Goal: Task Accomplishment & Management: Manage account settings

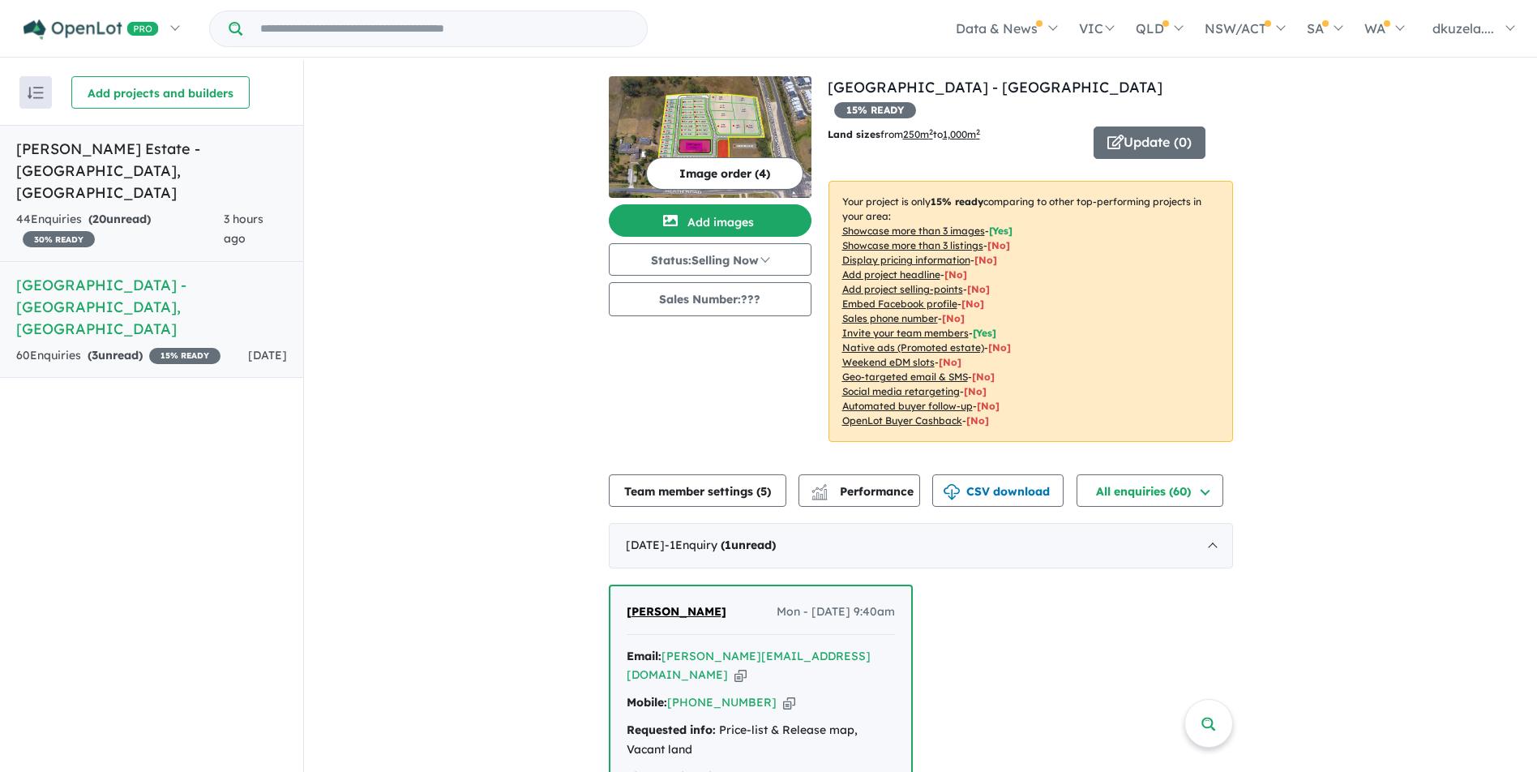
click at [197, 206] on link "Byron Estate - Leppington , NSW 44 Enquir ies ( 20 unread) 30 % READY 3 hours a…" at bounding box center [151, 193] width 303 height 137
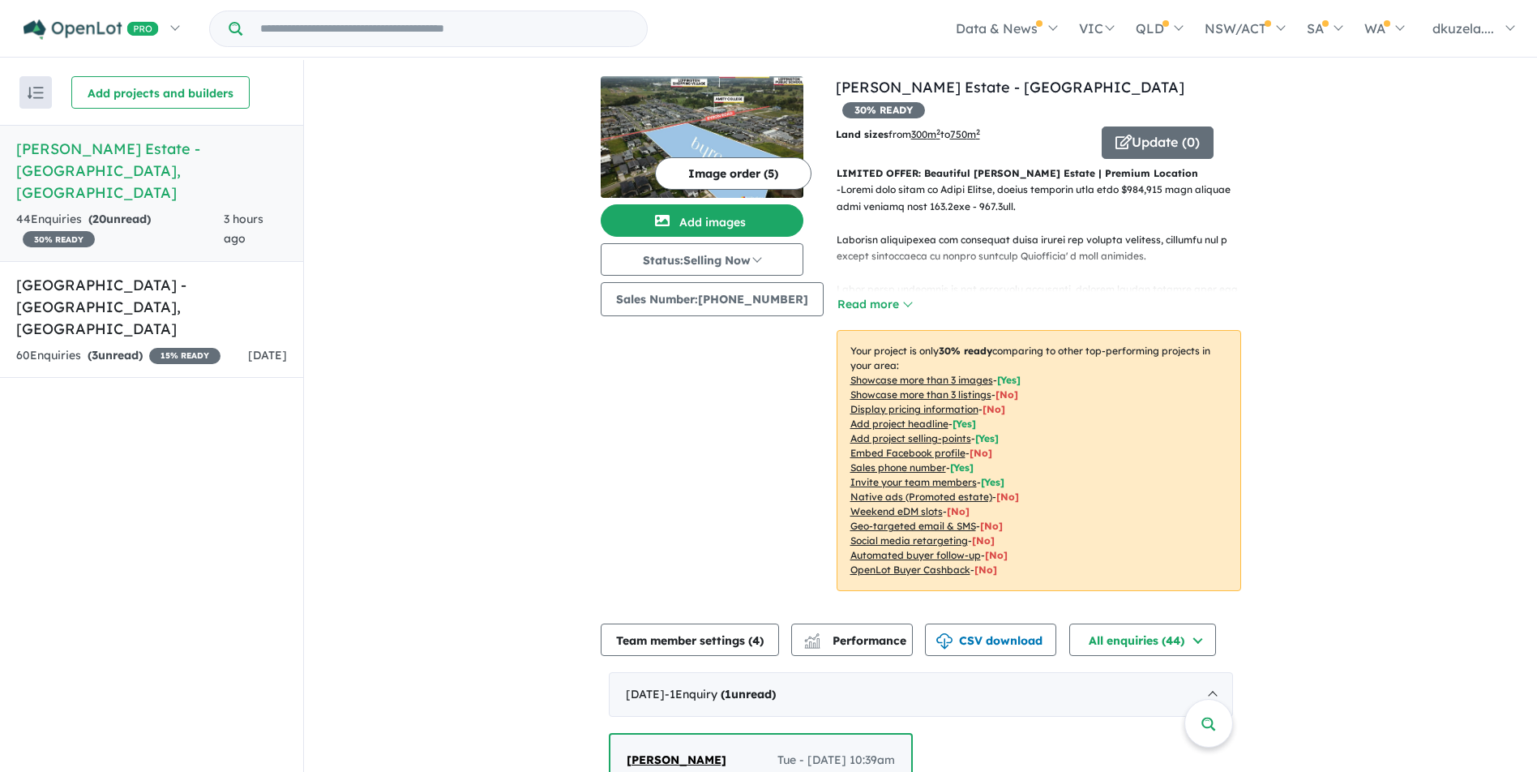
click at [246, 212] on span "3 hours ago" at bounding box center [244, 229] width 40 height 34
click at [217, 261] on link "Leppington Heights Estate - Leppington , NSW 60 Enquir ies ( 3 unread) 15 % REA…" at bounding box center [151, 320] width 303 height 118
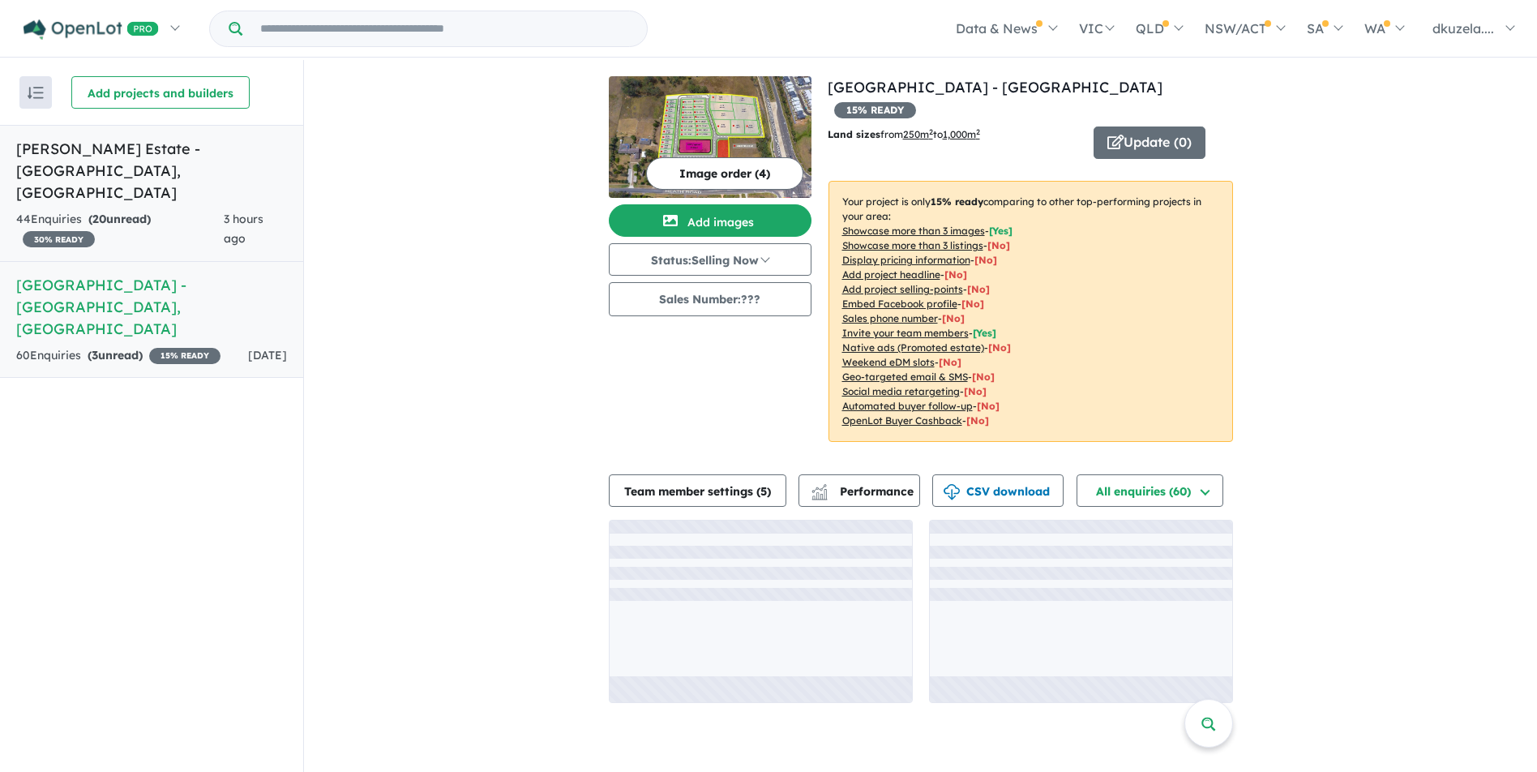
click at [213, 210] on div "44 Enquir ies ( 20 unread) 30 % READY" at bounding box center [119, 229] width 207 height 39
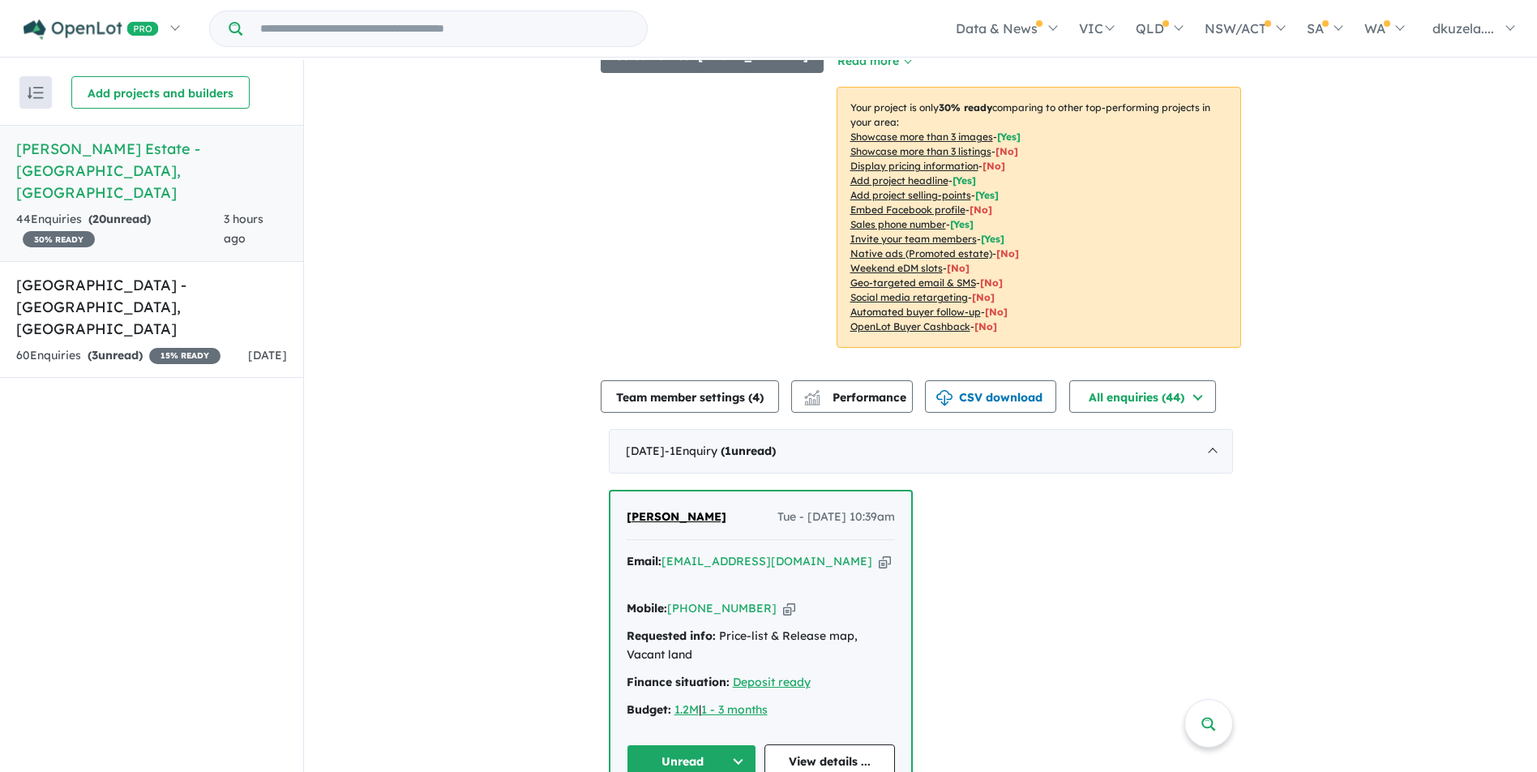
scroll to position [486, 0]
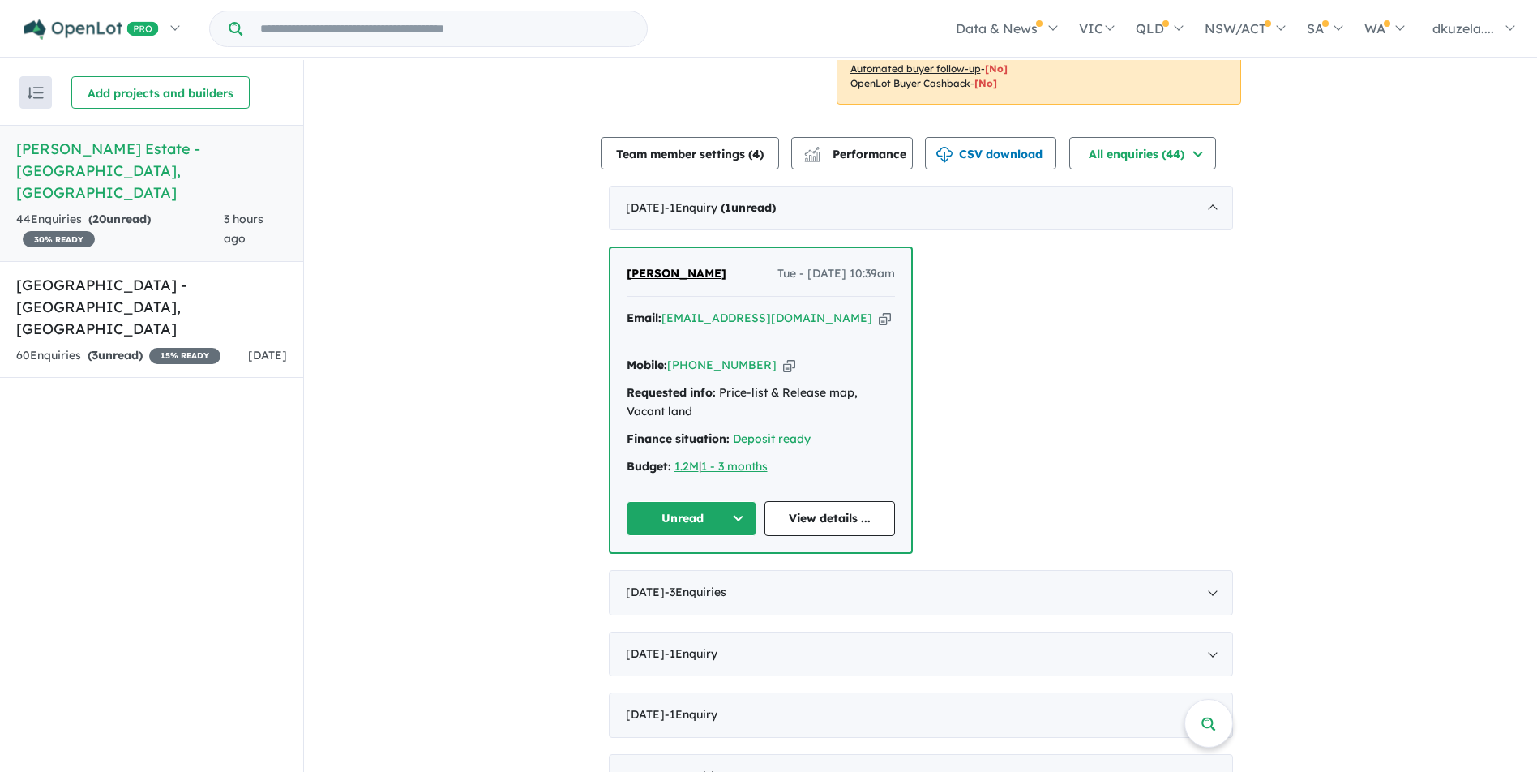
click at [879, 310] on icon "button" at bounding box center [885, 318] width 12 height 17
drag, startPoint x: 706, startPoint y: 262, endPoint x: 618, endPoint y: 253, distance: 88.8
click at [618, 253] on div "ILHAN ALIJAGIC Tue - 07/10/2025, 10:39am Email: ilhan@obliqdesign.com.au Copied…" at bounding box center [760, 399] width 301 height 303
click at [730, 264] on div "ILHAN ALIJAGIC Tue - 07/10/2025, 10:39am" at bounding box center [761, 280] width 268 height 32
drag, startPoint x: 687, startPoint y: 256, endPoint x: 628, endPoint y: 252, distance: 59.3
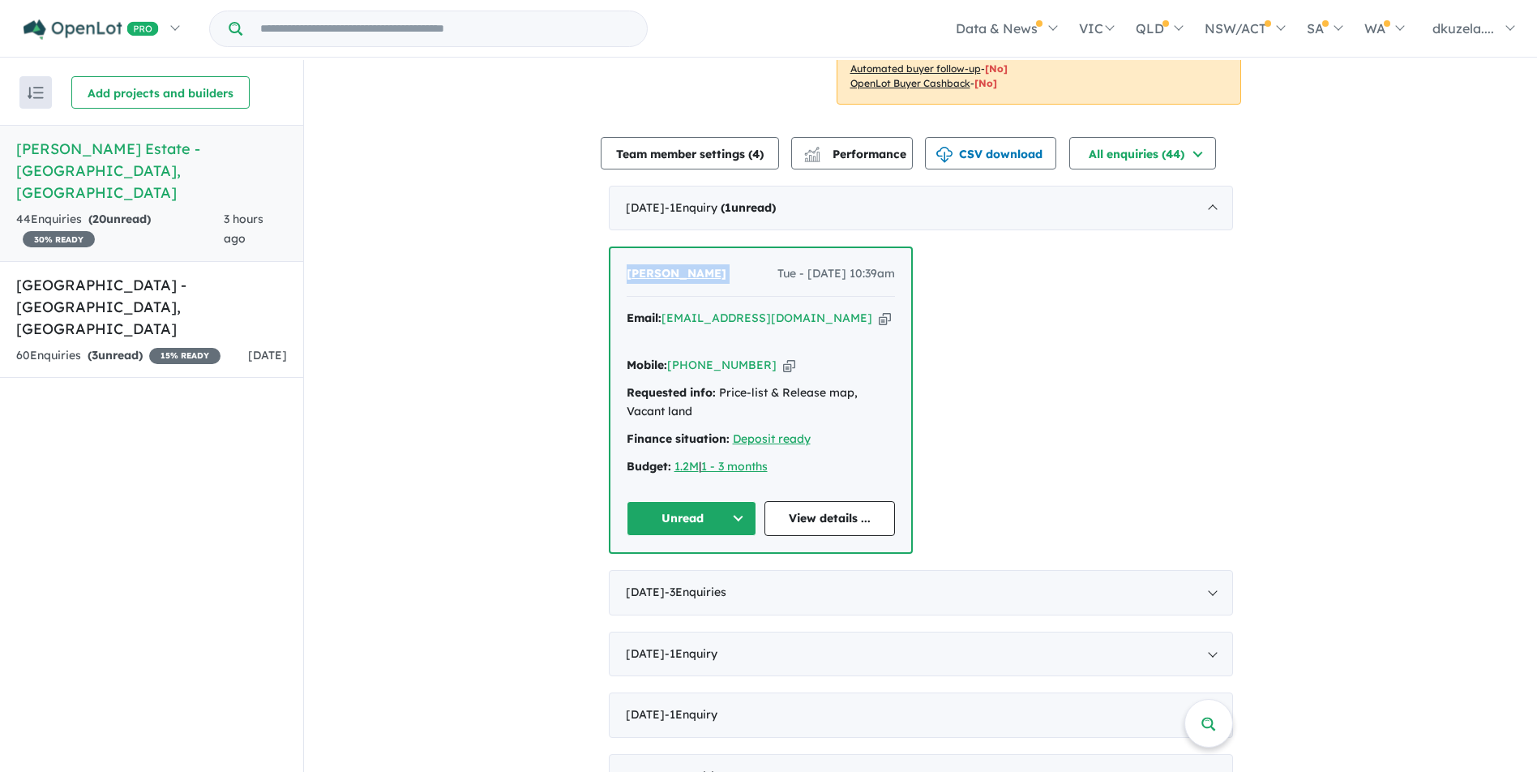
click at [628, 264] on div "ILHAN ALIJAGIC Tue - 07/10/2025, 10:39am" at bounding box center [761, 280] width 268 height 32
drag, startPoint x: 628, startPoint y: 252, endPoint x: 620, endPoint y: 246, distance: 10.4
click at [620, 248] on div "ILHAN ALIJAGIC Tue - 07/10/2025, 10:39am Email: ilhan@obliqdesign.com.au Copied…" at bounding box center [760, 399] width 301 height 303
drag, startPoint x: 618, startPoint y: 250, endPoint x: 725, endPoint y: 254, distance: 107.1
click at [725, 254] on div "ILHAN ALIJAGIC Tue - 07/10/2025, 10:39am Email: ilhan@obliqdesign.com.au Copied…" at bounding box center [760, 399] width 301 height 303
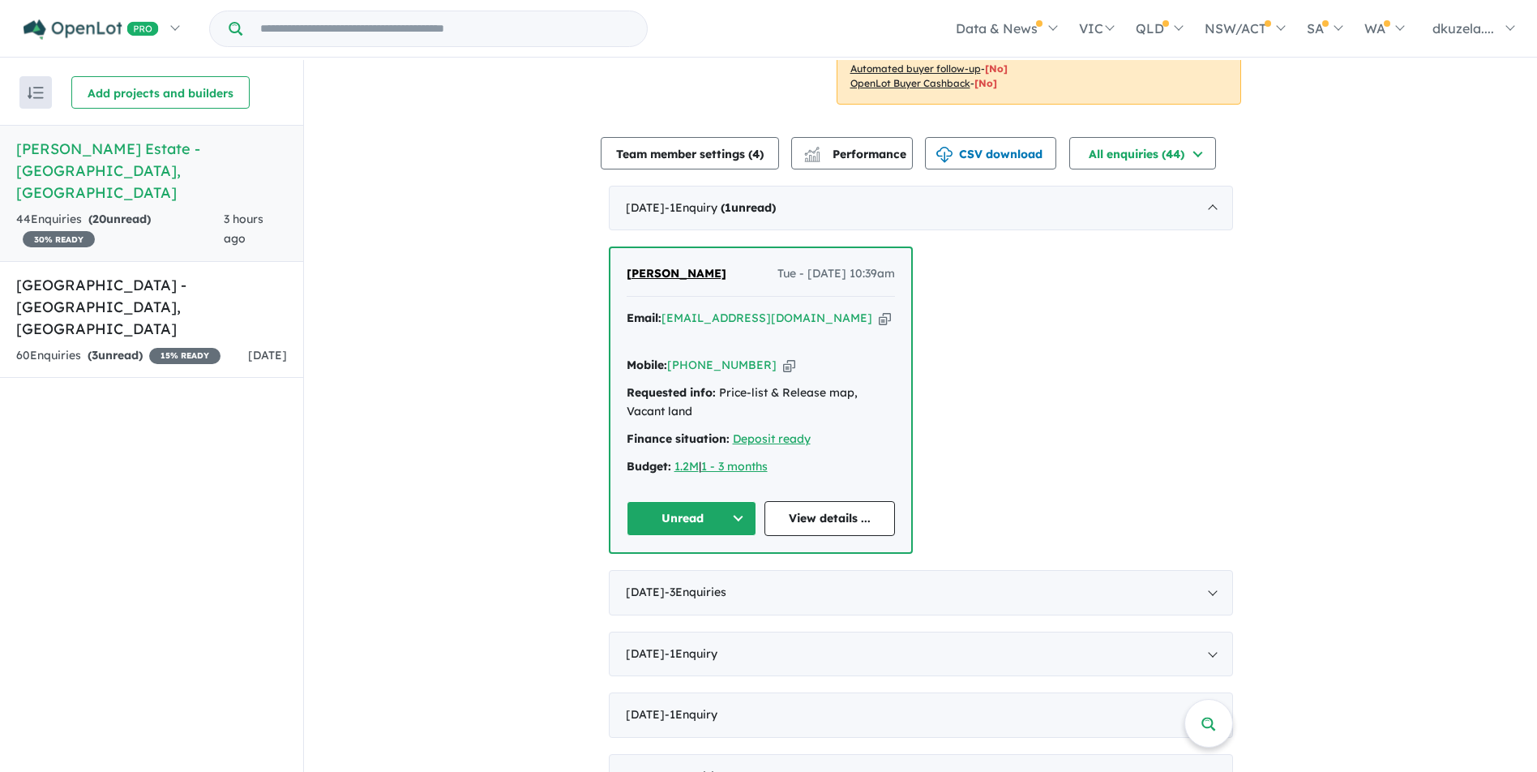
click at [725, 264] on div "ILHAN ALIJAGIC Tue - 07/10/2025, 10:39am" at bounding box center [761, 280] width 268 height 32
click at [707, 264] on link "ILHAN ALIJAGIC" at bounding box center [677, 273] width 100 height 19
click at [783, 357] on icon "button" at bounding box center [789, 365] width 12 height 17
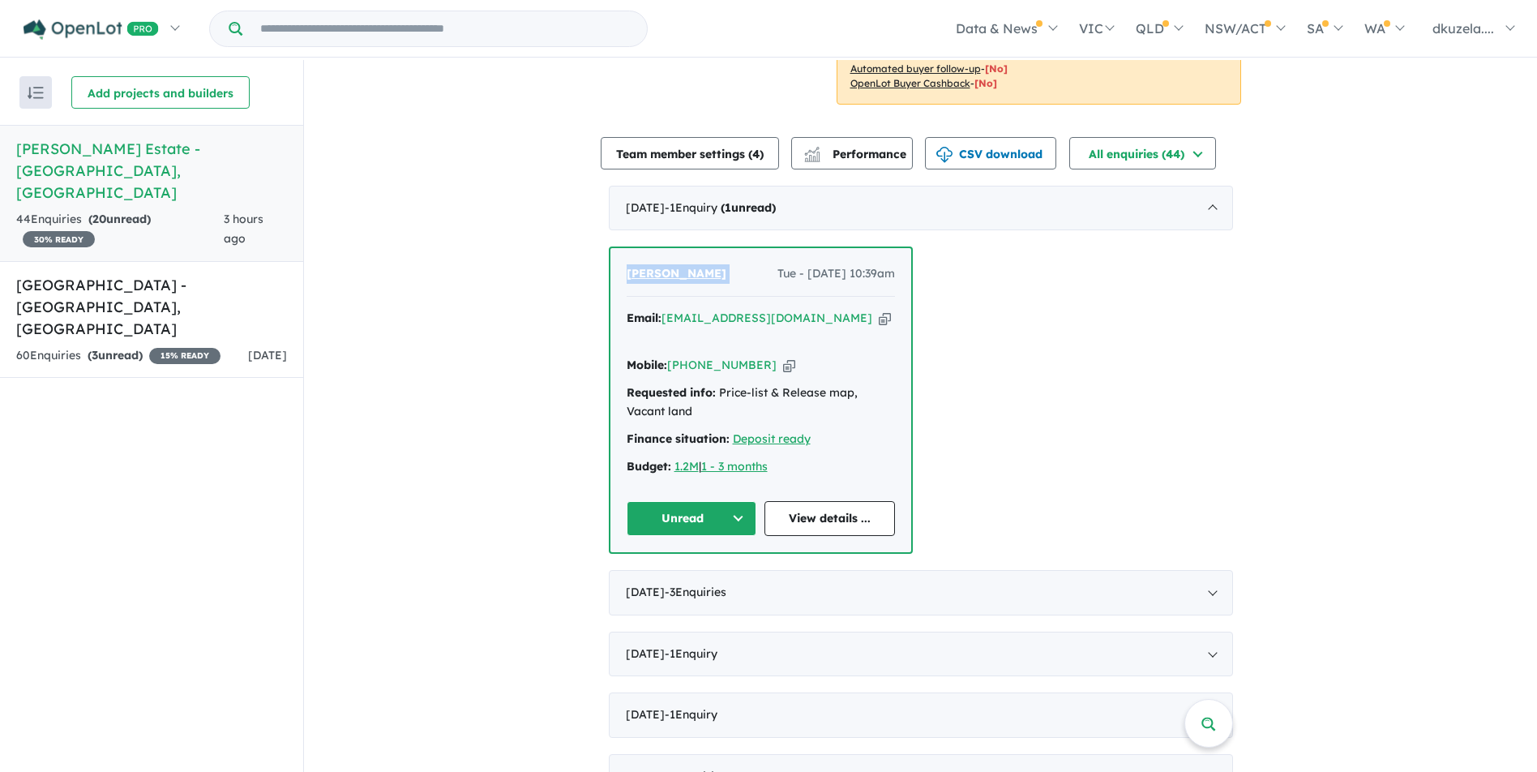
drag, startPoint x: 737, startPoint y: 263, endPoint x: 618, endPoint y: 256, distance: 119.3
click at [618, 256] on div "ILHAN ALIJAGIC Tue - 07/10/2025, 10:39am Email: ilhan@obliqdesign.com.au Copied…" at bounding box center [760, 399] width 301 height 303
drag, startPoint x: 618, startPoint y: 256, endPoint x: 652, endPoint y: 253, distance: 34.2
copy span "ILHAN ALIJAGIC"
click at [462, 452] on div "View 2 projects in your account Byron Estate - Leppington 30 % READY Land sizes…" at bounding box center [920, 655] width 1233 height 2163
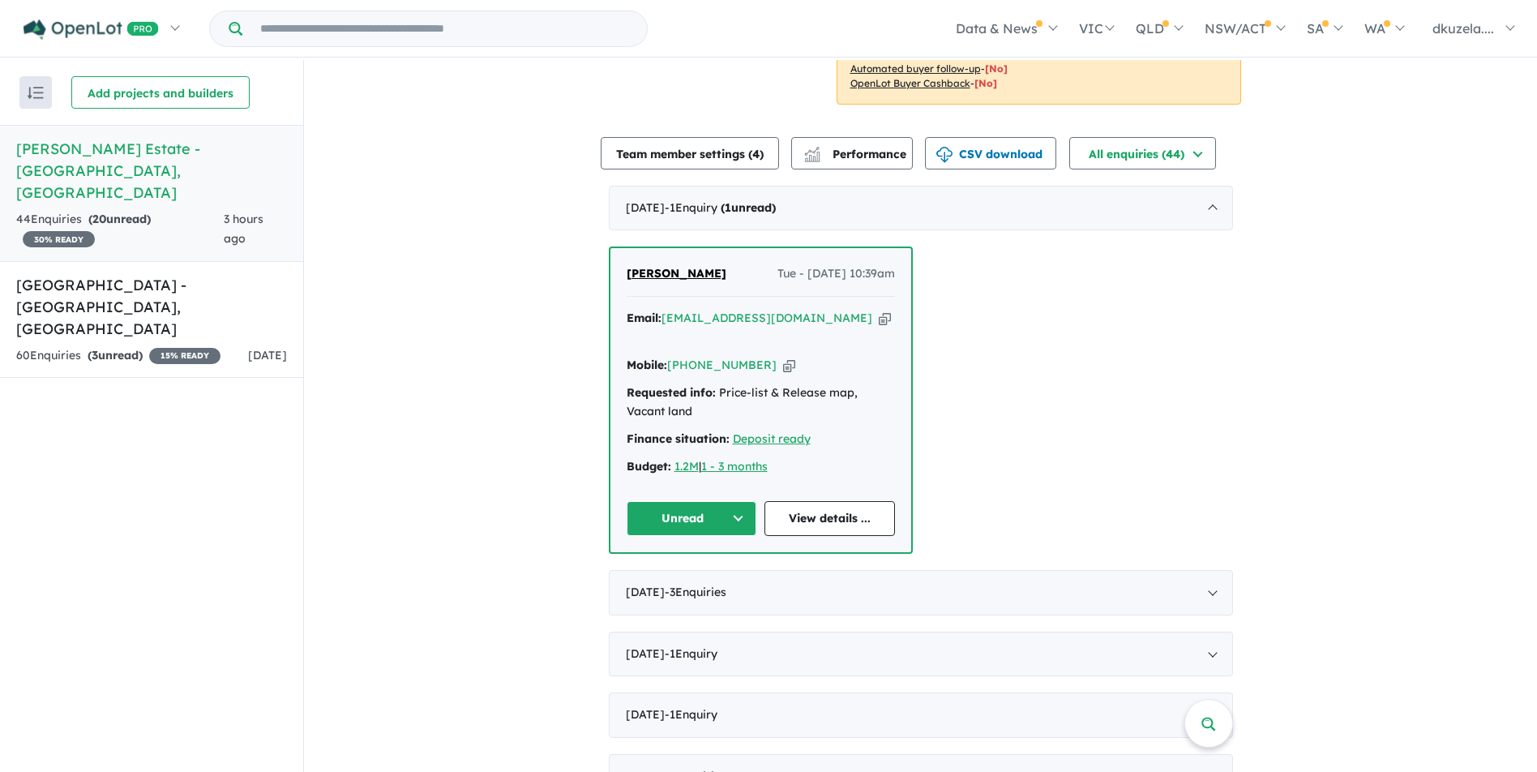
click at [721, 501] on button "Unread" at bounding box center [692, 518] width 130 height 35
click at [661, 575] on button "Assigned" at bounding box center [697, 593] width 141 height 37
click at [985, 191] on div "October 2025 - 1 Enquir y ( 0 unread)" at bounding box center [921, 208] width 624 height 45
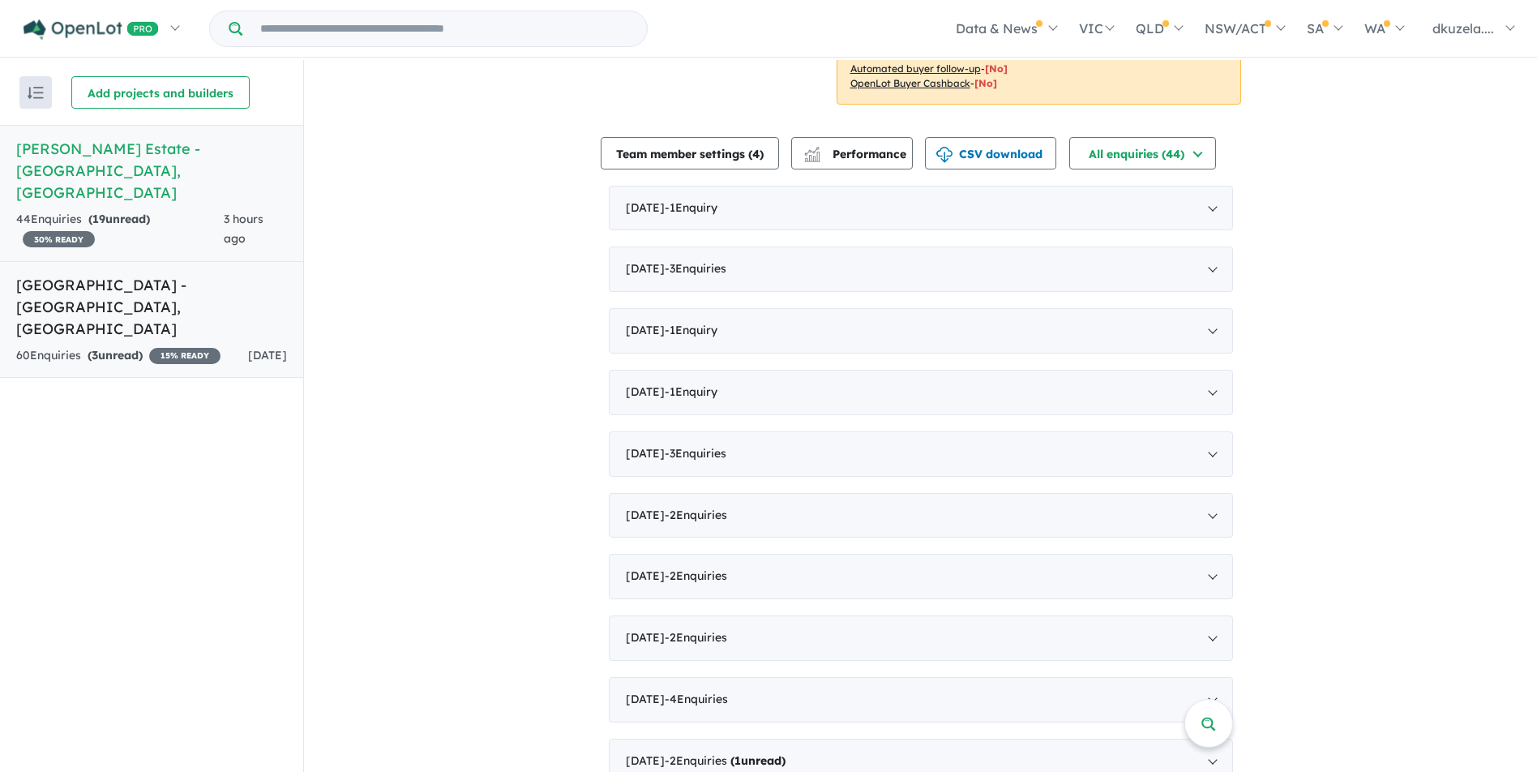
click at [247, 274] on h5 "Leppington Heights Estate - Leppington , NSW" at bounding box center [151, 307] width 271 height 66
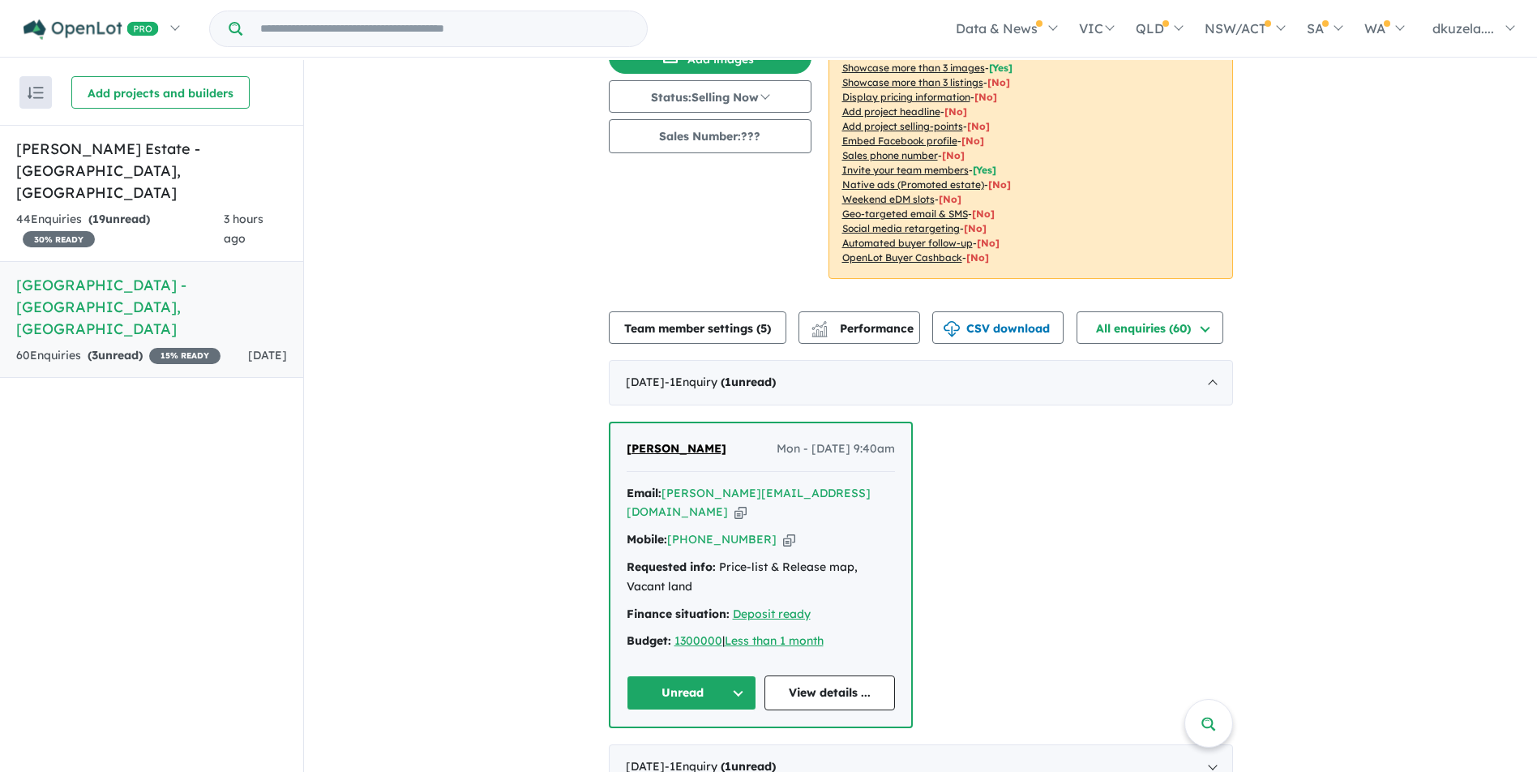
scroll to position [324, 0]
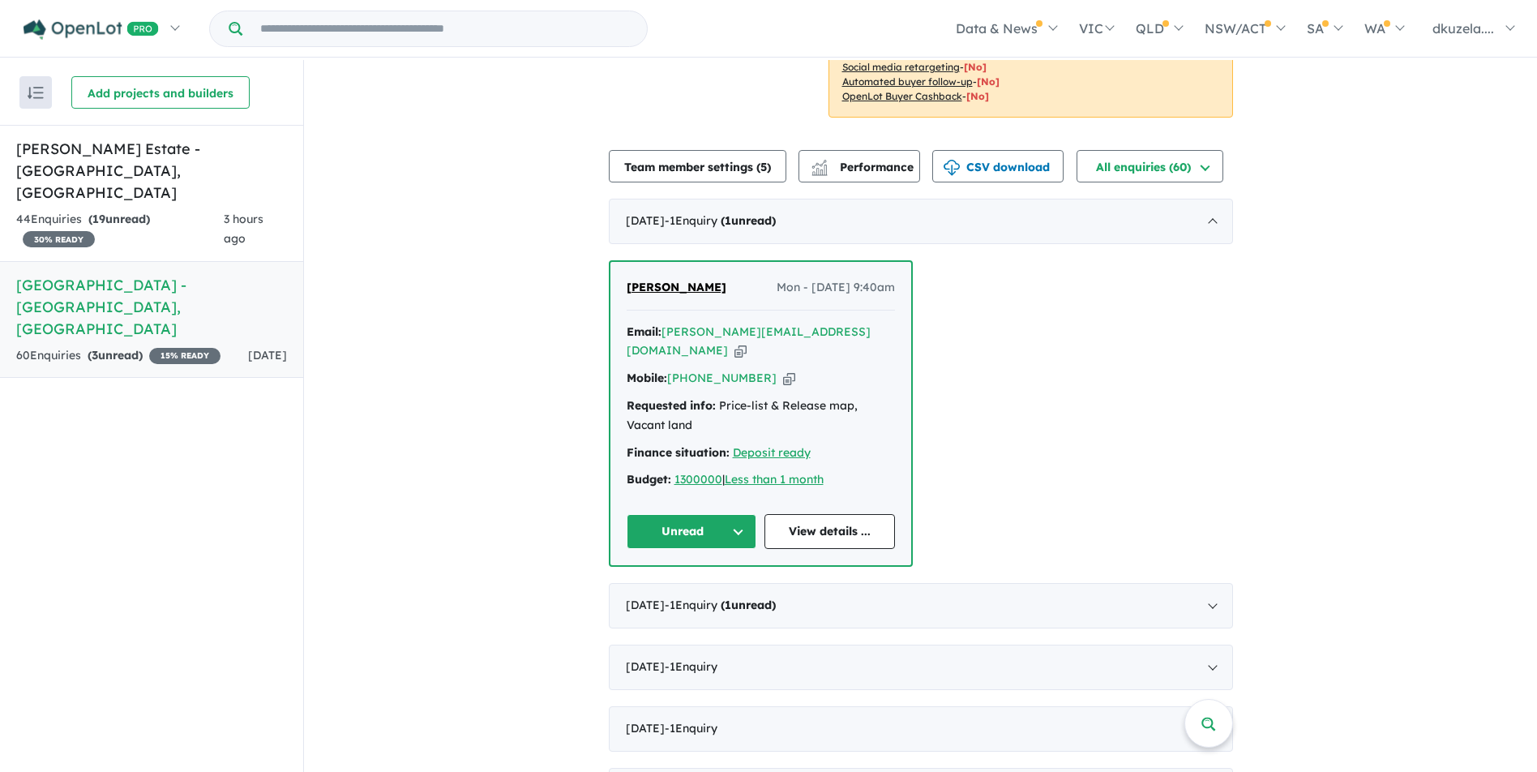
drag, startPoint x: 859, startPoint y: 302, endPoint x: 832, endPoint y: 327, distance: 36.8
click at [746, 342] on icon "button" at bounding box center [740, 350] width 12 height 17
click at [63, 771] on html "Skip to main content Homepage My Dashboard (2) Buyer Demand Index Suburb/Counci…" at bounding box center [768, 386] width 1537 height 772
